Goal: Task Accomplishment & Management: Complete application form

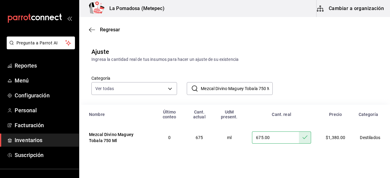
click at [26, 139] on span "Inventarios" at bounding box center [44, 140] width 59 height 8
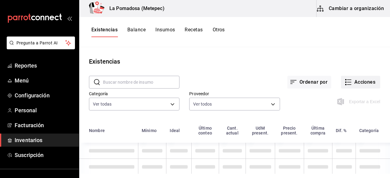
click at [355, 84] on button "Acciones" at bounding box center [360, 82] width 39 height 13
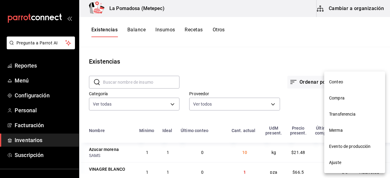
click at [342, 149] on span "Evento de producción" at bounding box center [354, 146] width 51 height 6
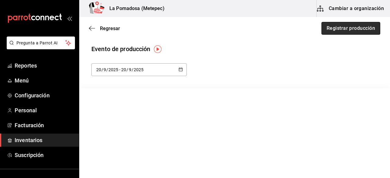
click at [354, 31] on button "Registrar producción" at bounding box center [350, 28] width 59 height 13
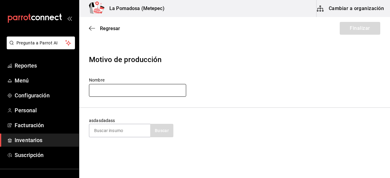
paste input "BRI3825.52"
click at [118, 87] on input "BRI3825.52" at bounding box center [137, 90] width 97 height 13
drag, startPoint x: 118, startPoint y: 87, endPoint x: 87, endPoint y: 88, distance: 31.4
click at [87, 88] on header "Motivo de producción Nombre BRI3825.52" at bounding box center [234, 75] width 311 height 63
type input "BRI3825.52"
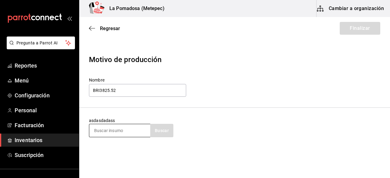
click at [120, 131] on input at bounding box center [119, 130] width 61 height 13
type input "bris"
click at [163, 130] on button "Buscar" at bounding box center [161, 130] width 23 height 13
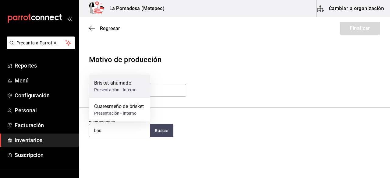
click at [126, 87] on div "Presentación - Interno" at bounding box center [115, 90] width 43 height 6
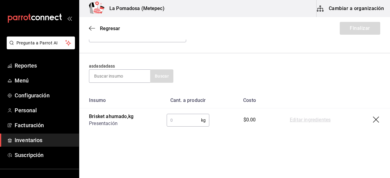
scroll to position [55, 0]
paste input "25.52"
click at [178, 117] on input "25.52" at bounding box center [184, 120] width 34 height 12
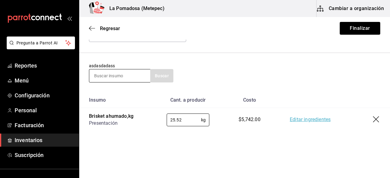
type input "25.52"
click at [126, 75] on input at bounding box center [119, 75] width 61 height 13
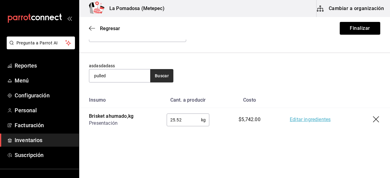
type input "pulled"
click at [164, 75] on button "Buscar" at bounding box center [161, 75] width 23 height 13
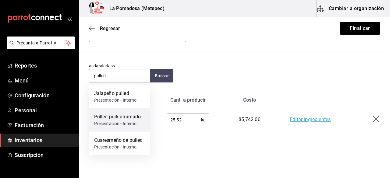
click at [125, 118] on div "Pulled pork ahumado" at bounding box center [117, 116] width 47 height 7
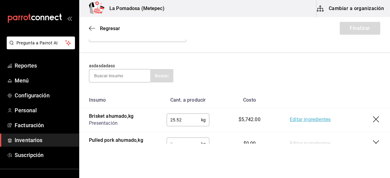
scroll to position [81, 0]
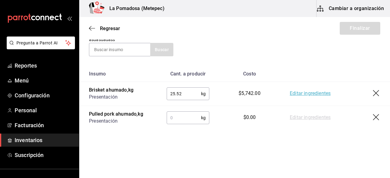
click at [185, 117] on input "text" at bounding box center [184, 118] width 34 height 12
paste input "17.94"
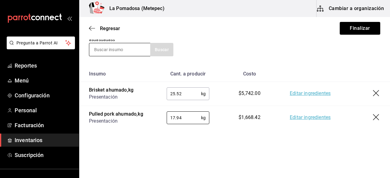
type input "17.94"
click at [118, 52] on input at bounding box center [119, 49] width 61 height 13
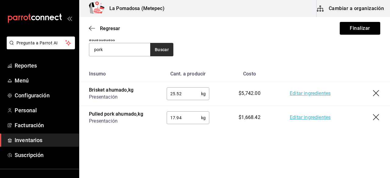
type input "pork"
click at [163, 50] on button "Buscar" at bounding box center [161, 49] width 23 height 13
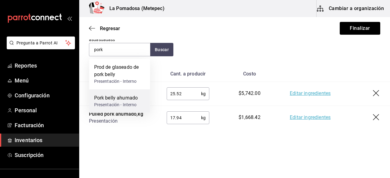
click at [122, 103] on div "Presentación - Interno" at bounding box center [116, 105] width 44 height 6
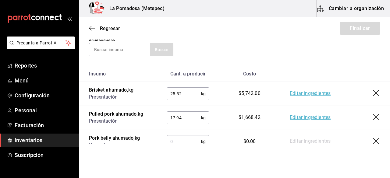
click at [176, 143] on input "text" at bounding box center [184, 142] width 34 height 12
paste input "4.24"
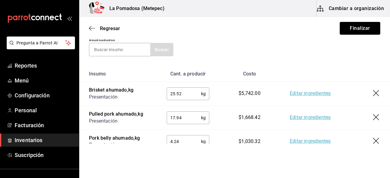
type input "4.24"
click at [111, 42] on div "asdasdadass Buscar" at bounding box center [131, 47] width 84 height 20
click at [109, 48] on input at bounding box center [119, 49] width 61 height 13
type input "canad"
click at [168, 55] on button "Buscar" at bounding box center [161, 49] width 23 height 13
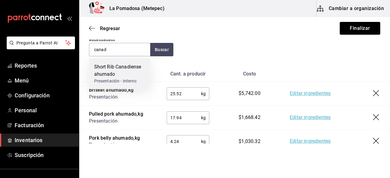
click at [130, 69] on div "Short Rib Canadiense ahumado" at bounding box center [119, 70] width 51 height 15
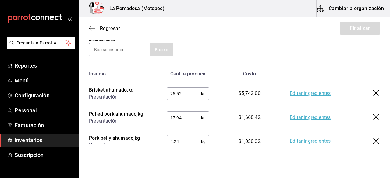
scroll to position [136, 0]
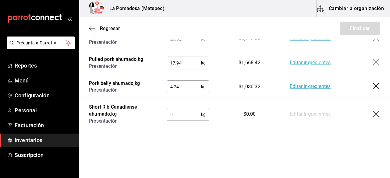
paste input "16.72"
click at [183, 114] on input "text" at bounding box center [184, 114] width 34 height 12
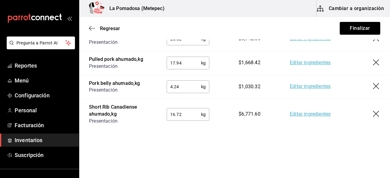
type input "16.72"
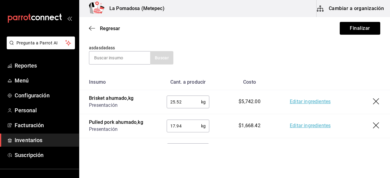
scroll to position [69, 0]
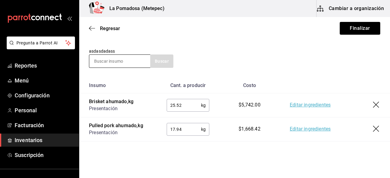
click at [118, 57] on input at bounding box center [119, 61] width 61 height 13
type input "chori"
click at [166, 64] on button "Buscar" at bounding box center [161, 61] width 23 height 13
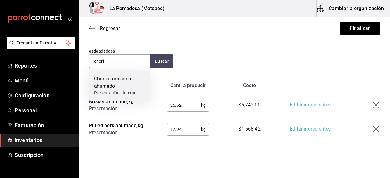
click at [129, 79] on div "Chorizo artesanal ahumado" at bounding box center [119, 82] width 51 height 15
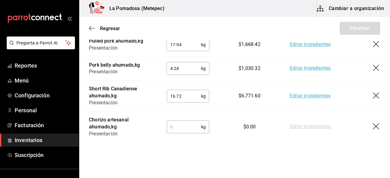
scroll to position [167, 0]
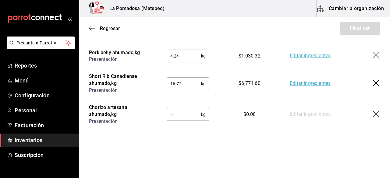
click at [183, 114] on input "text" at bounding box center [184, 114] width 34 height 12
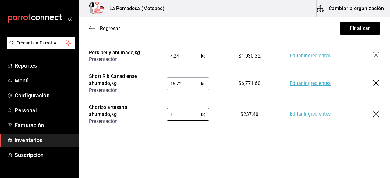
type input "1"
click at [221, 129] on td "$237.40" at bounding box center [249, 114] width 61 height 31
click at [352, 30] on button "Finalizar" at bounding box center [360, 28] width 41 height 13
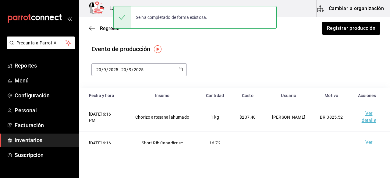
scroll to position [12, 0]
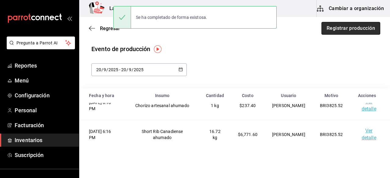
click at [343, 30] on button "Registrar producción" at bounding box center [350, 28] width 59 height 13
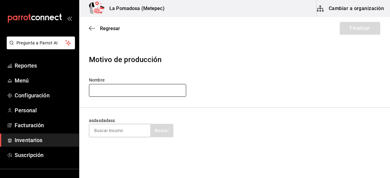
paste input "CHO371.5"
click at [133, 96] on input "text" at bounding box center [137, 90] width 97 height 13
drag, startPoint x: 123, startPoint y: 90, endPoint x: 83, endPoint y: 95, distance: 40.9
click at [83, 95] on header "Motivo de producción Nombre CHO371.5" at bounding box center [234, 75] width 311 height 63
type input "CHO371.5"
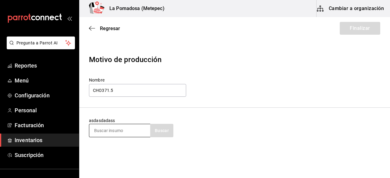
click at [128, 131] on input at bounding box center [119, 130] width 61 height 13
type input "chori"
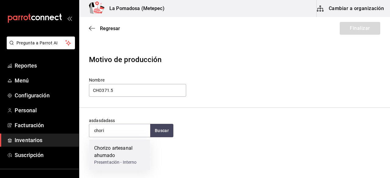
click at [117, 158] on div "Chorizo artesanal ahumado" at bounding box center [119, 152] width 51 height 15
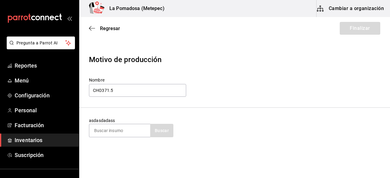
scroll to position [64, 0]
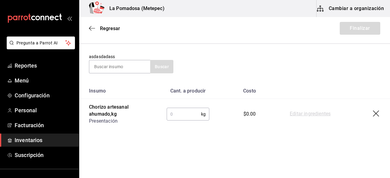
paste input "1.50"
click at [181, 116] on input "1.50" at bounding box center [184, 114] width 34 height 12
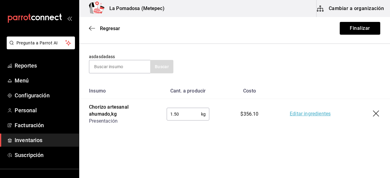
type input "1.50"
click at [120, 69] on input at bounding box center [119, 66] width 61 height 13
type input "baby"
click at [165, 68] on button "Buscar" at bounding box center [161, 66] width 23 height 13
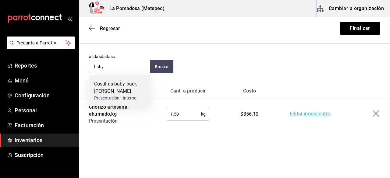
click at [128, 89] on div "Costillas baby back [PERSON_NAME]" at bounding box center [119, 87] width 51 height 15
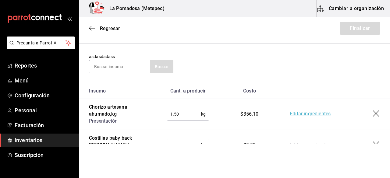
click at [185, 139] on input "text" at bounding box center [184, 145] width 34 height 12
paste input "12.21"
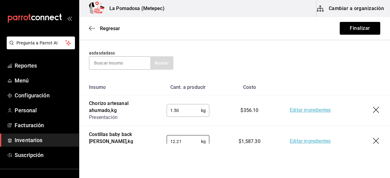
type input "12.21"
click at [233, 63] on div "asdasdadass Buscar" at bounding box center [234, 60] width 291 height 20
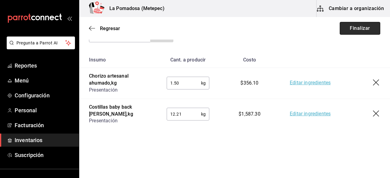
click at [356, 28] on button "Finalizar" at bounding box center [360, 28] width 41 height 13
